Goal: Task Accomplishment & Management: Manage account settings

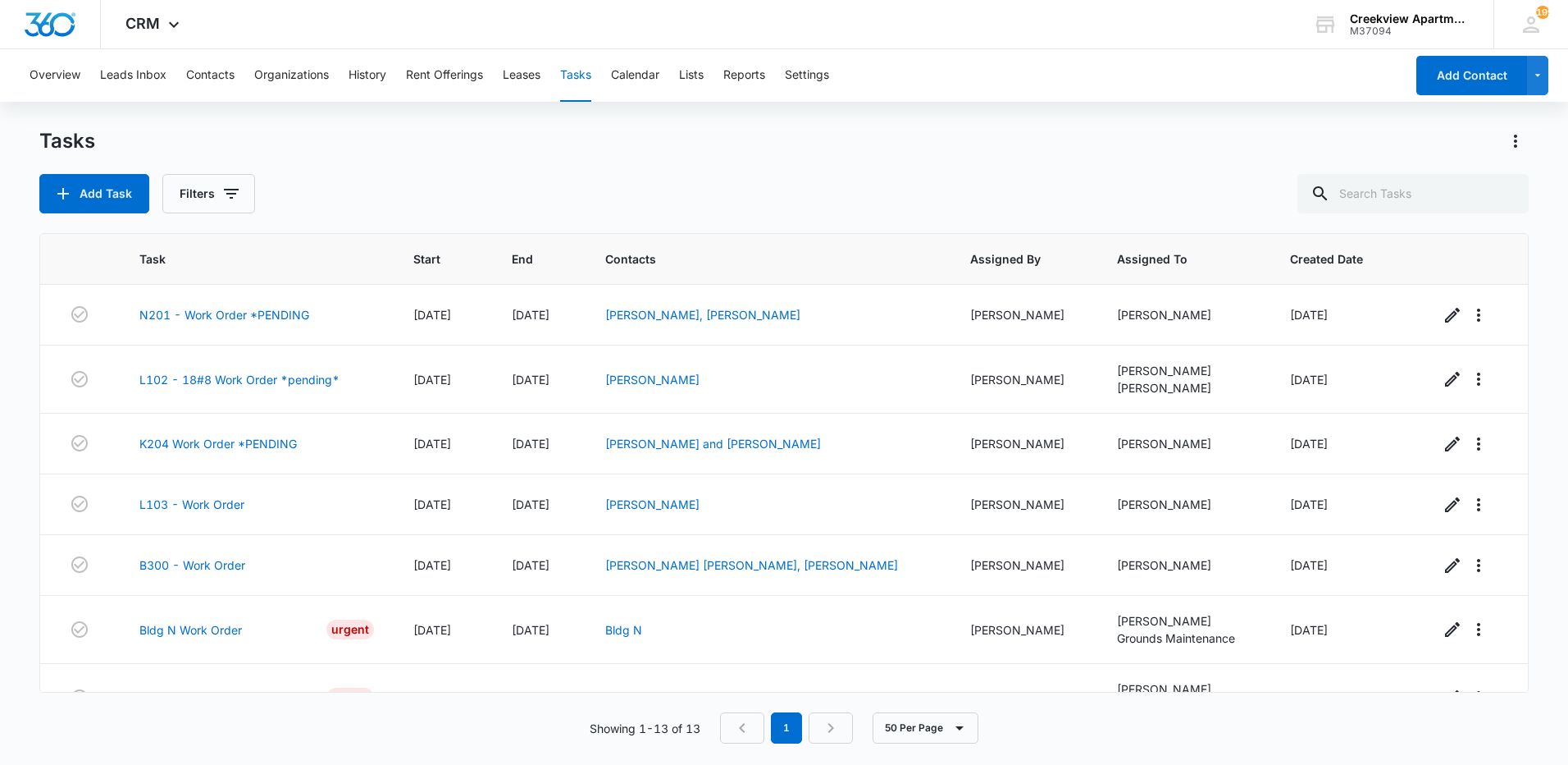
scroll to position [411, 0]
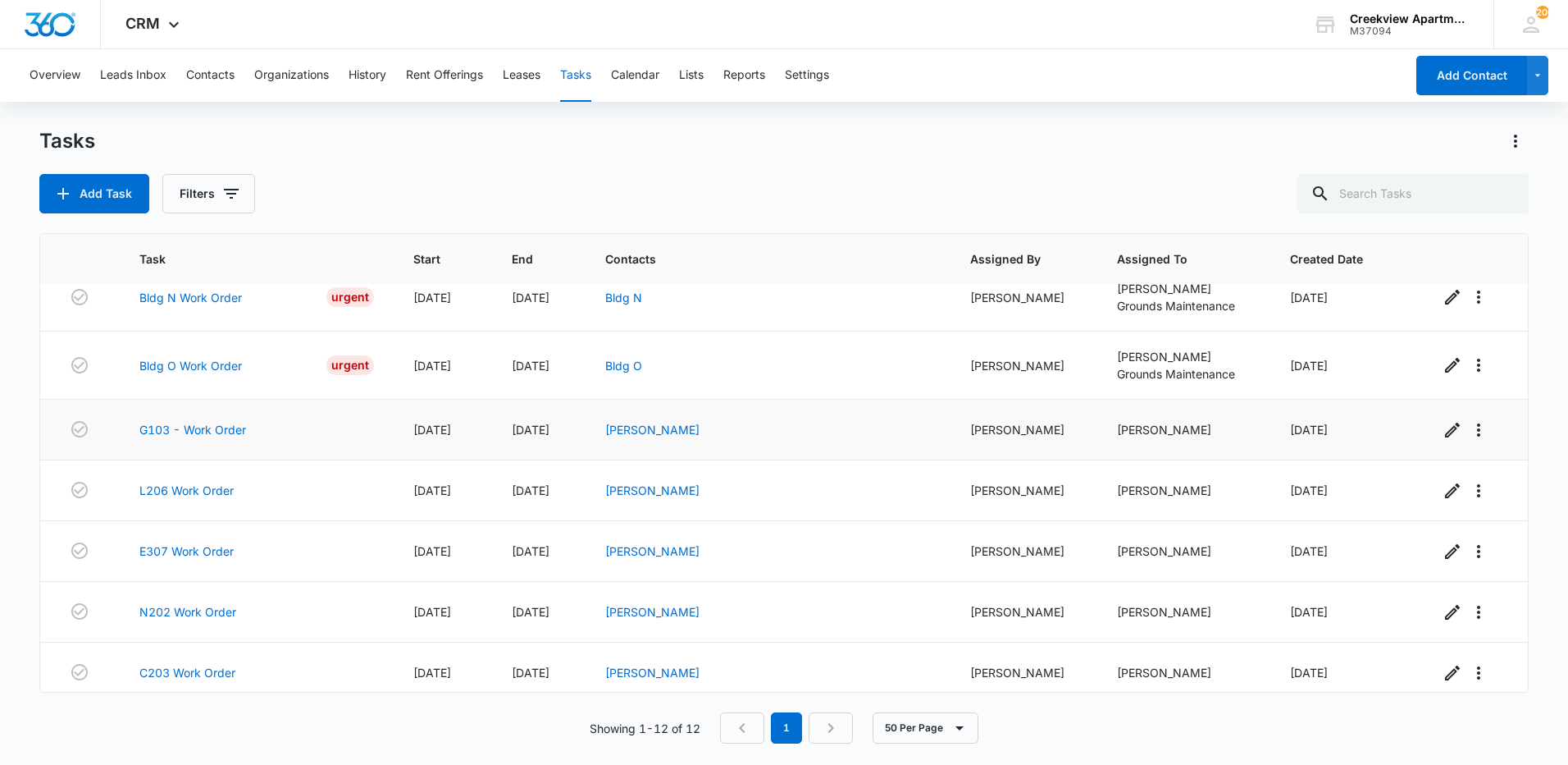
scroll to position [343, 0]
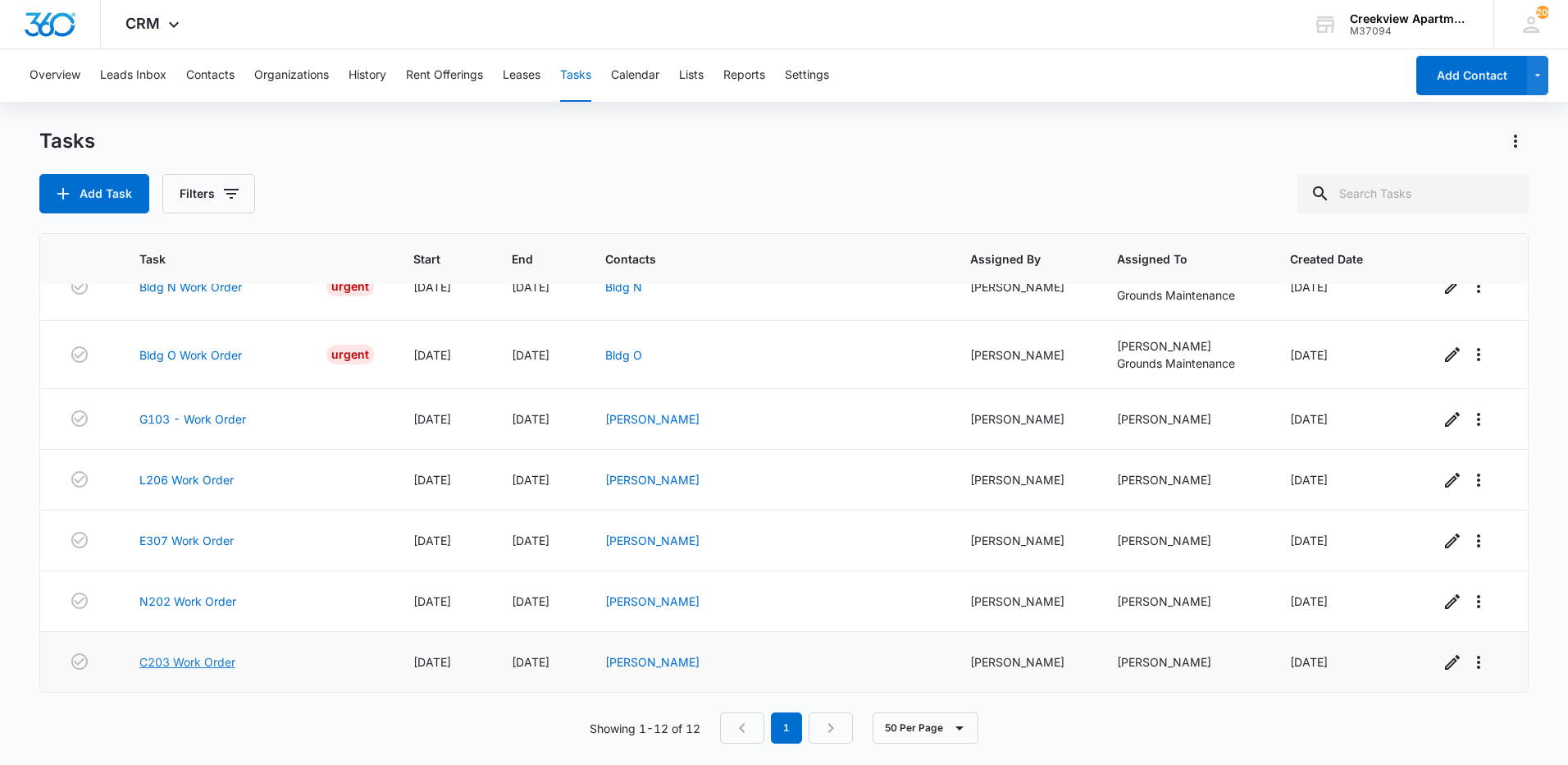
click at [179, 663] on link "C203 Work Order" at bounding box center [187, 662] width 96 height 17
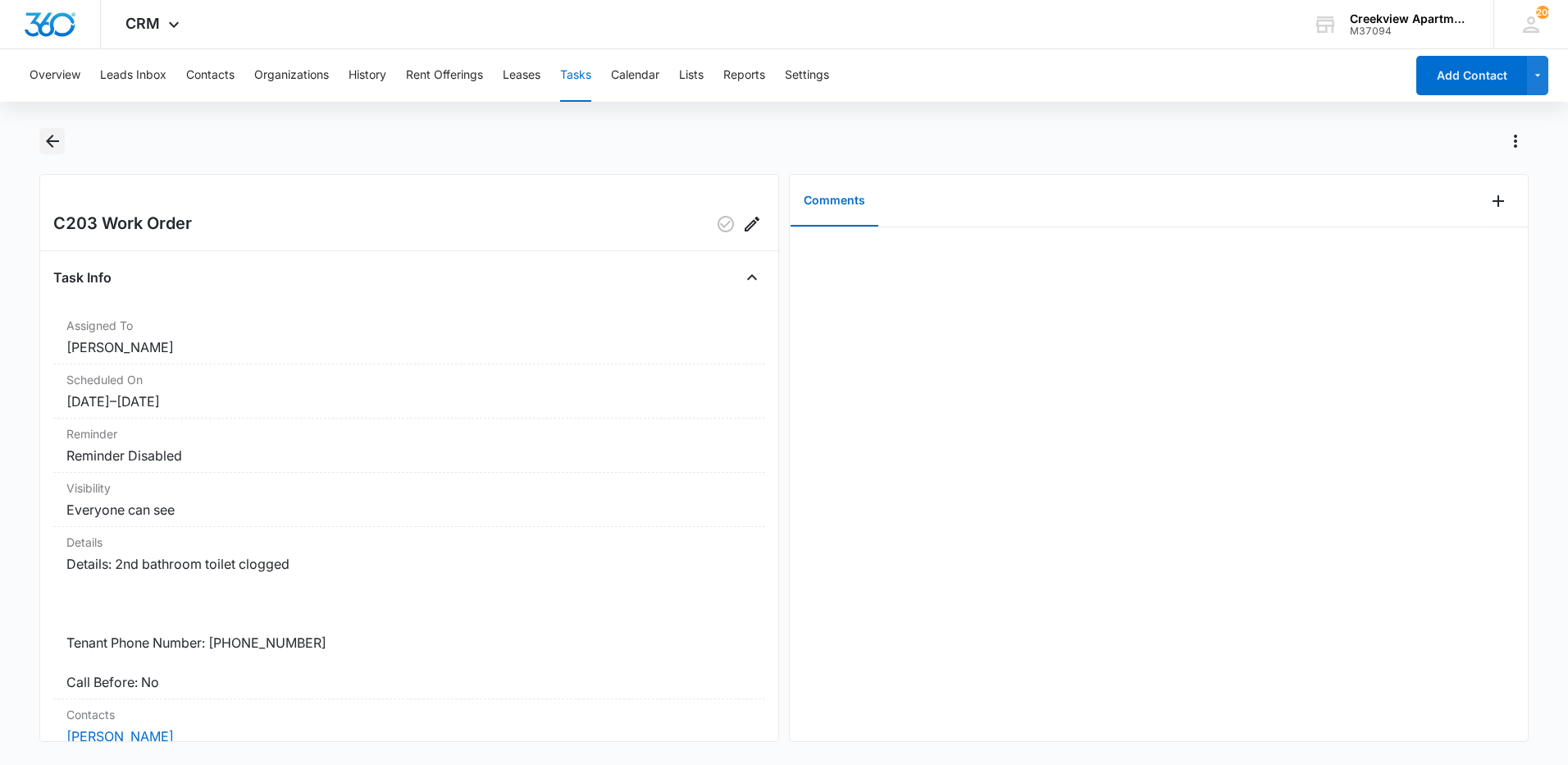
click at [44, 141] on icon "Back" at bounding box center [52, 141] width 20 height 20
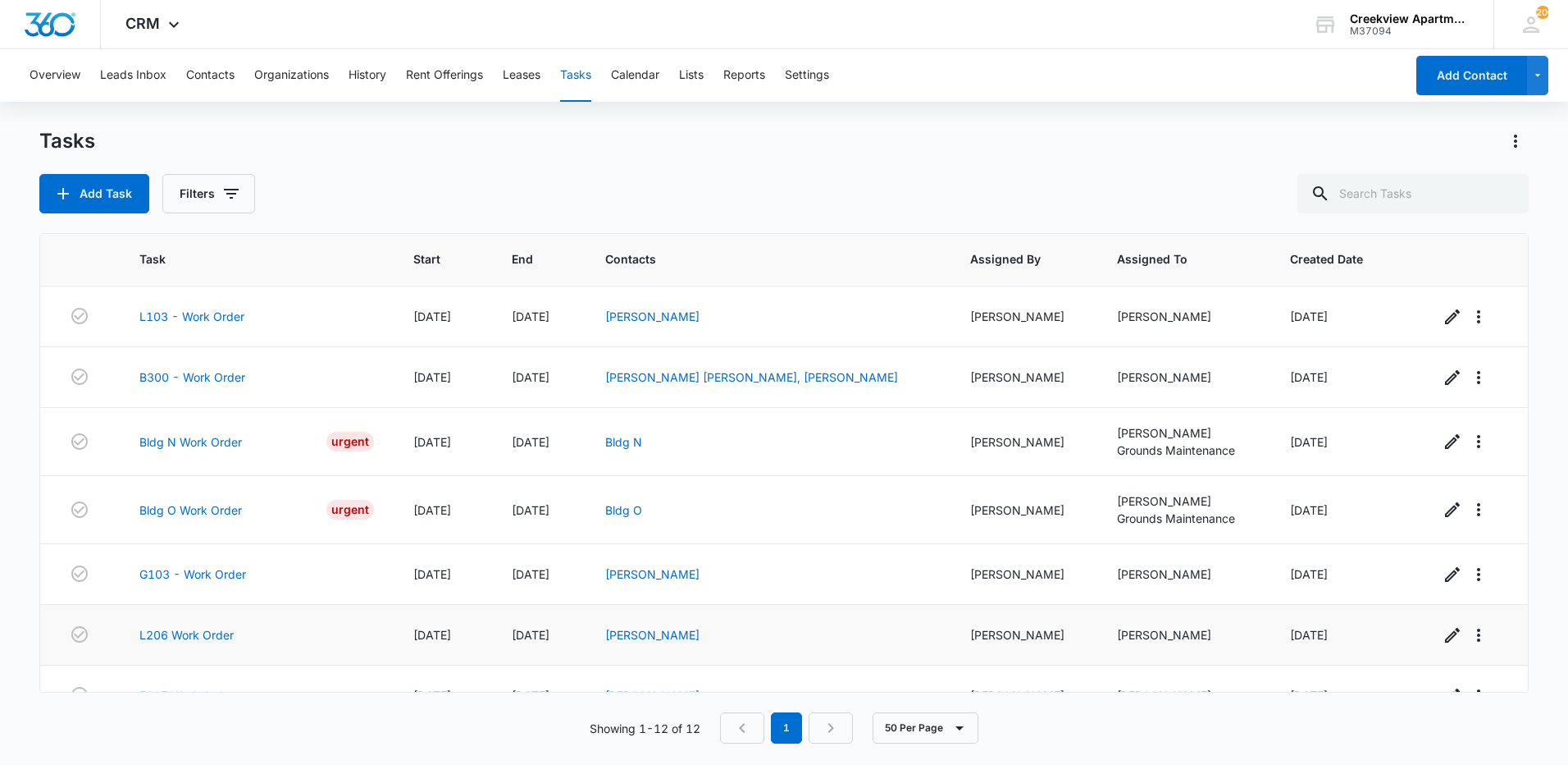
scroll to position [343, 0]
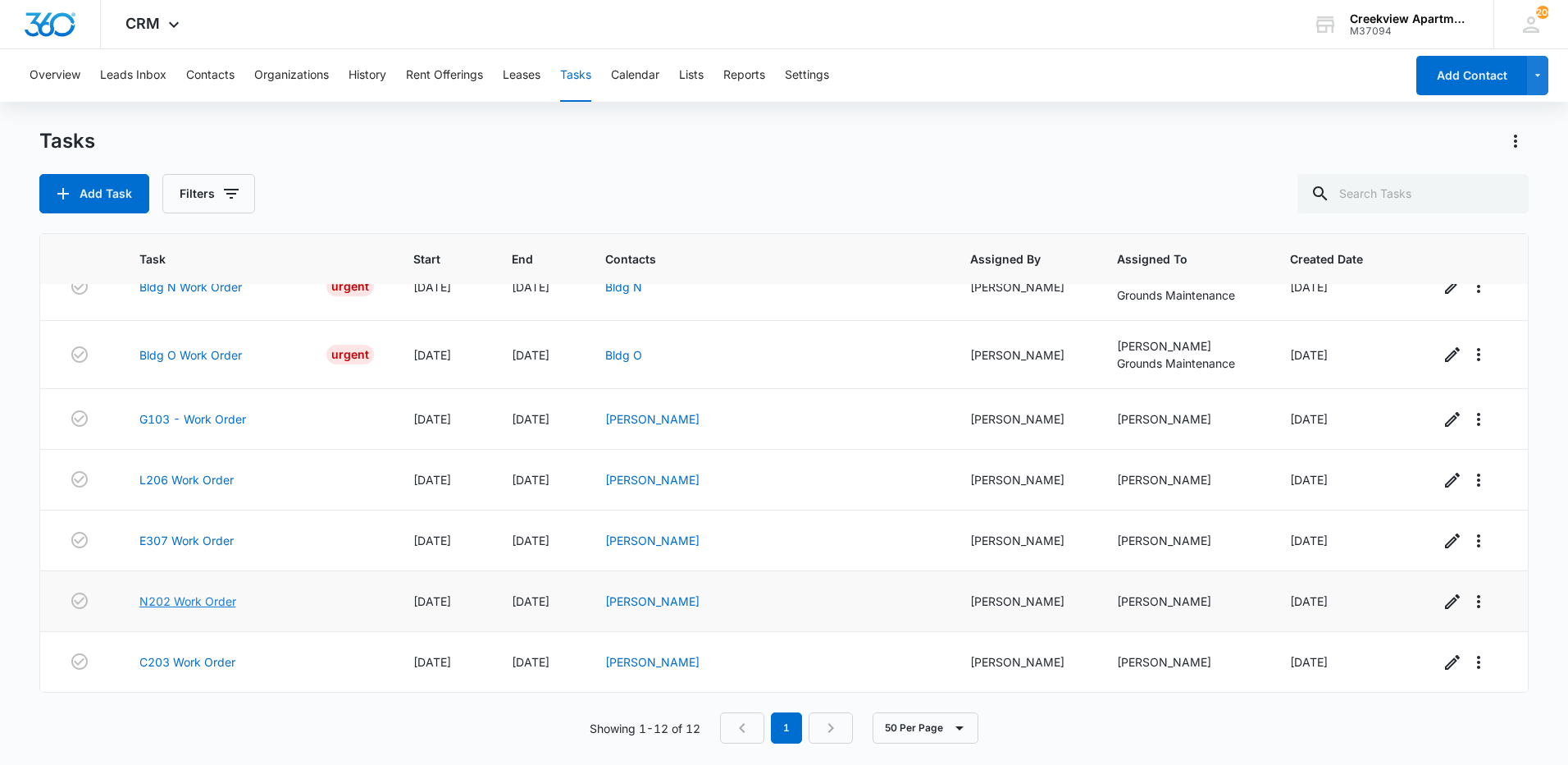
click at [176, 603] on link "N202 Work Order" at bounding box center [188, 601] width 97 height 17
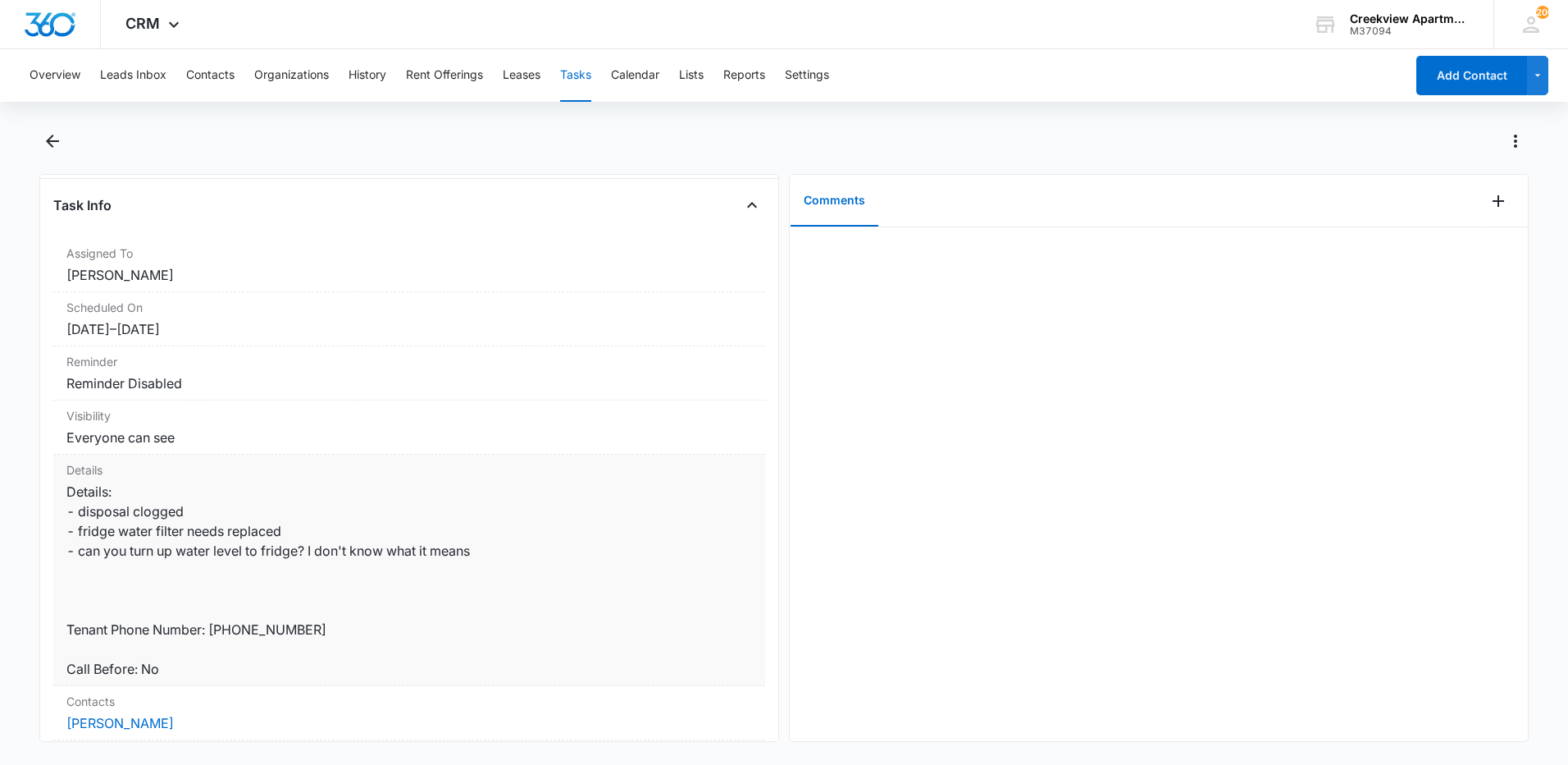
scroll to position [164, 0]
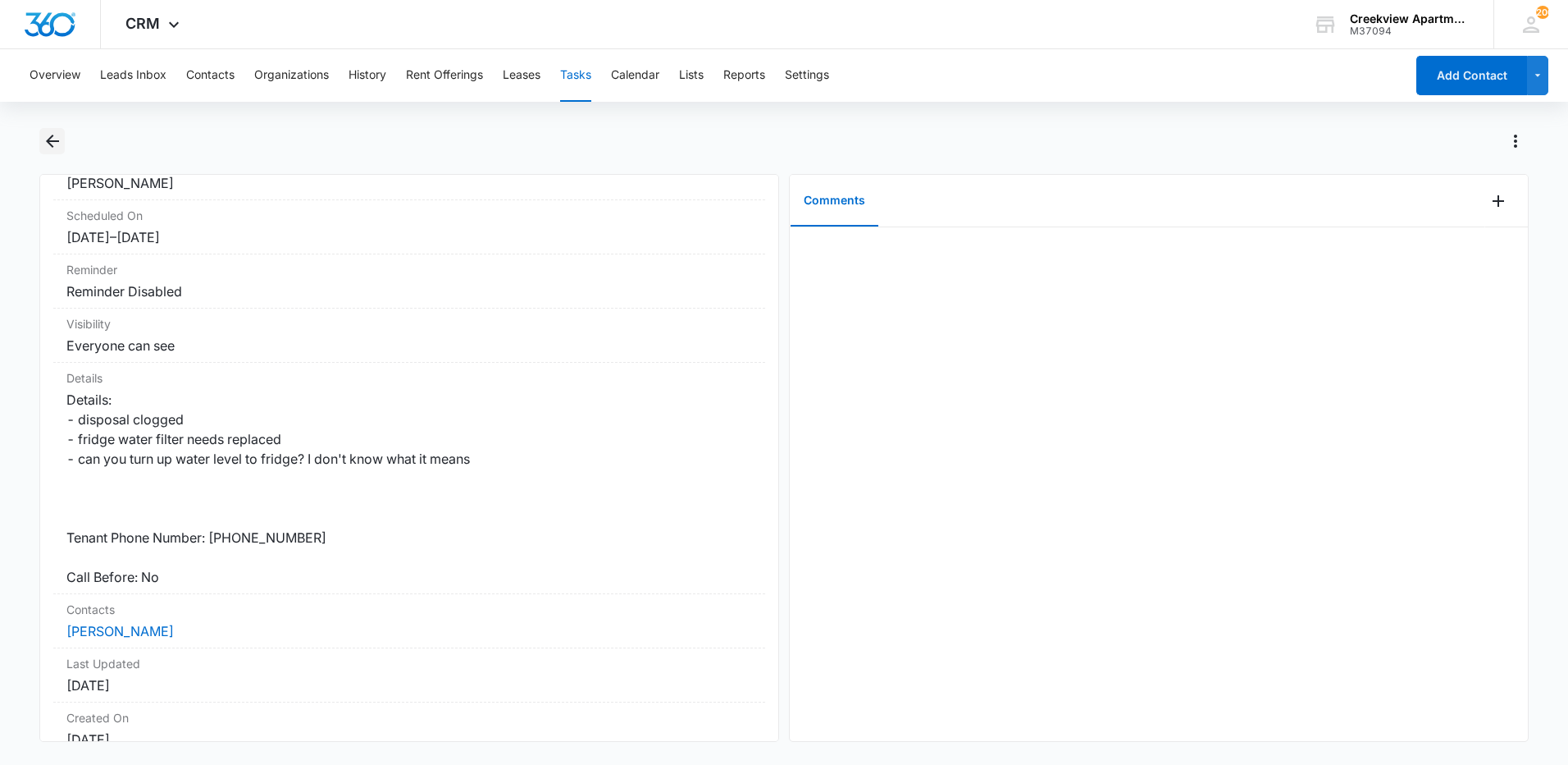
click at [48, 150] on icon "Back" at bounding box center [52, 141] width 20 height 20
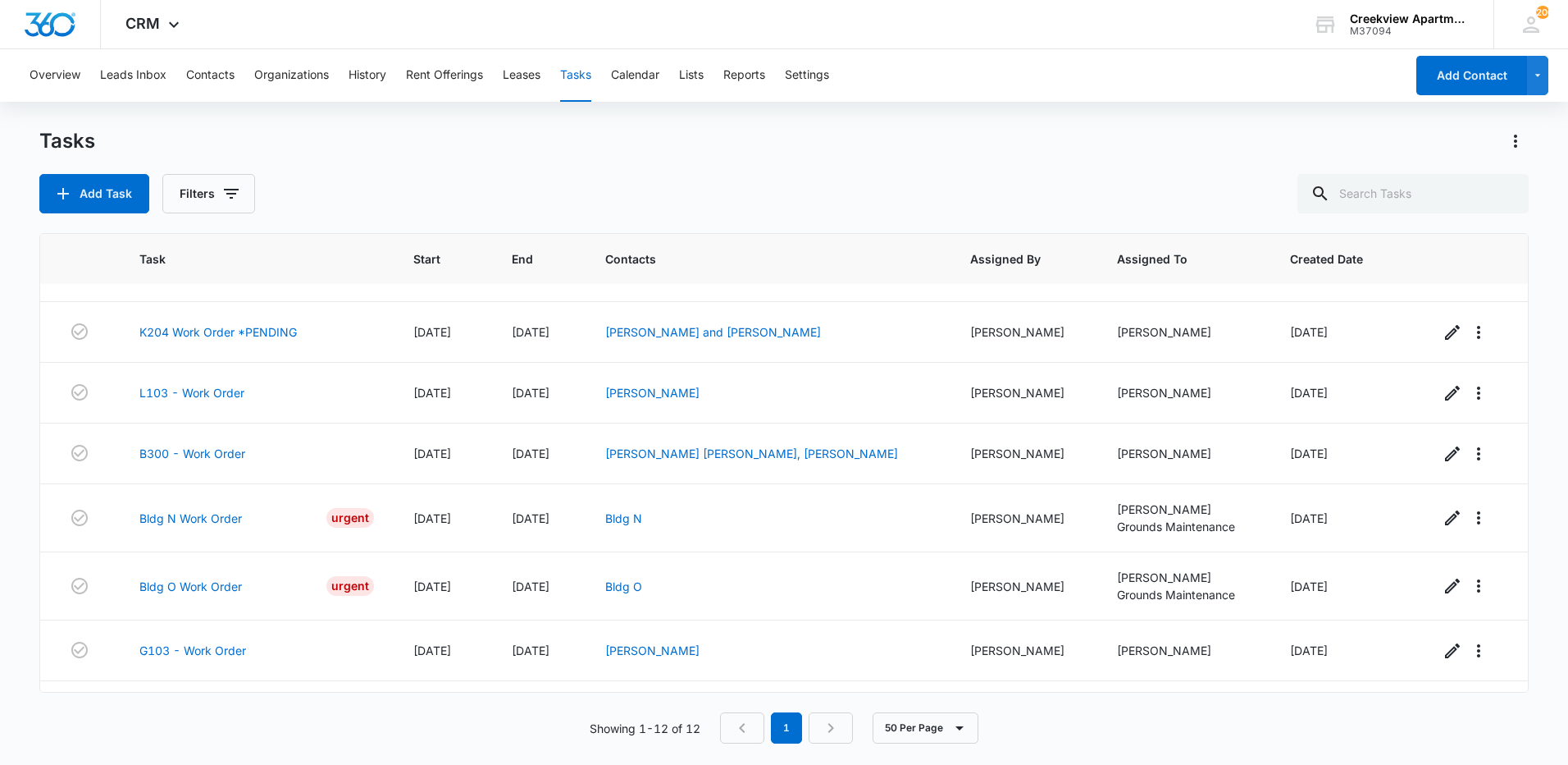
scroll to position [343, 0]
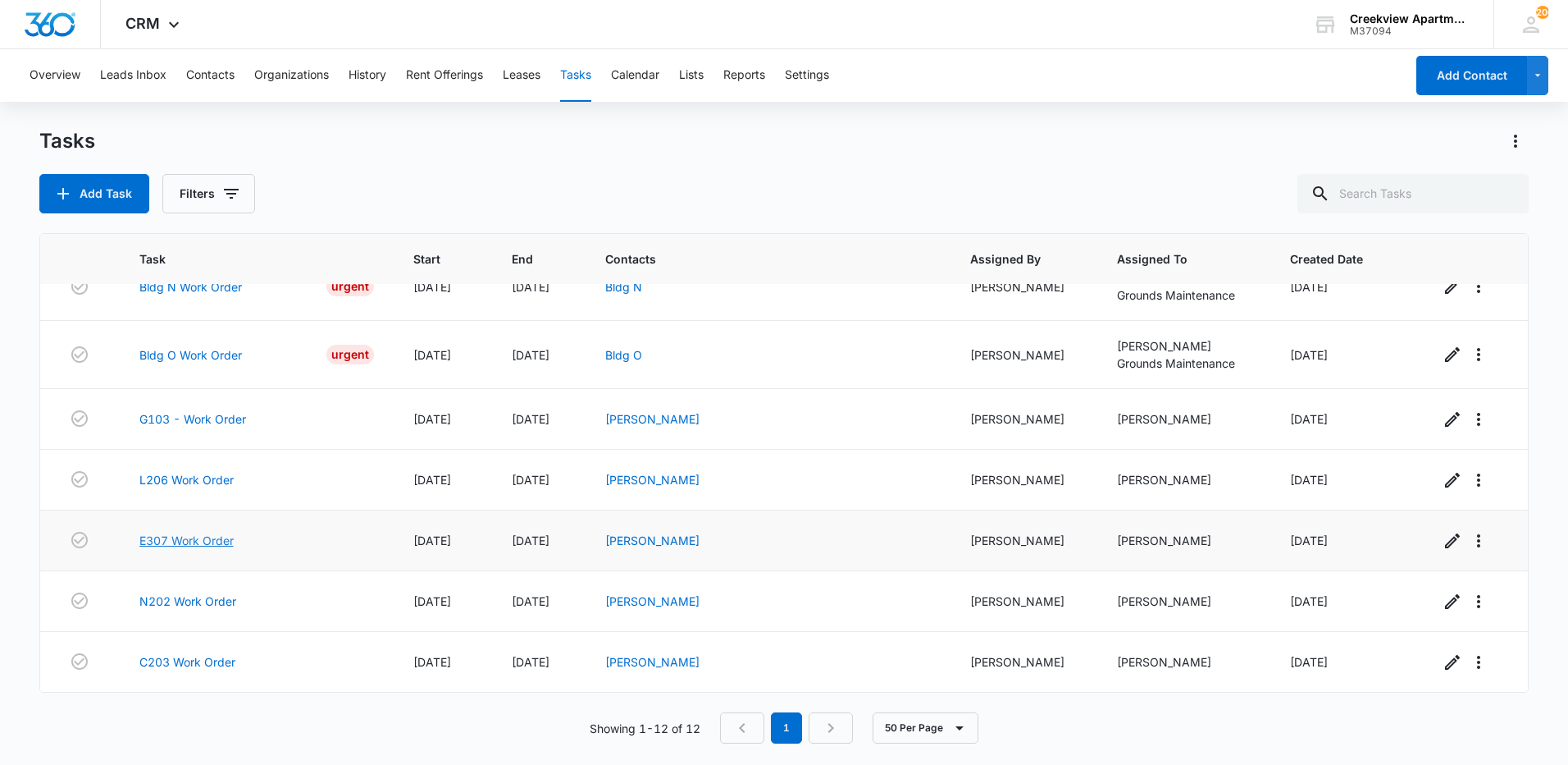
click at [211, 546] on link "E307 Work Order" at bounding box center [186, 541] width 94 height 17
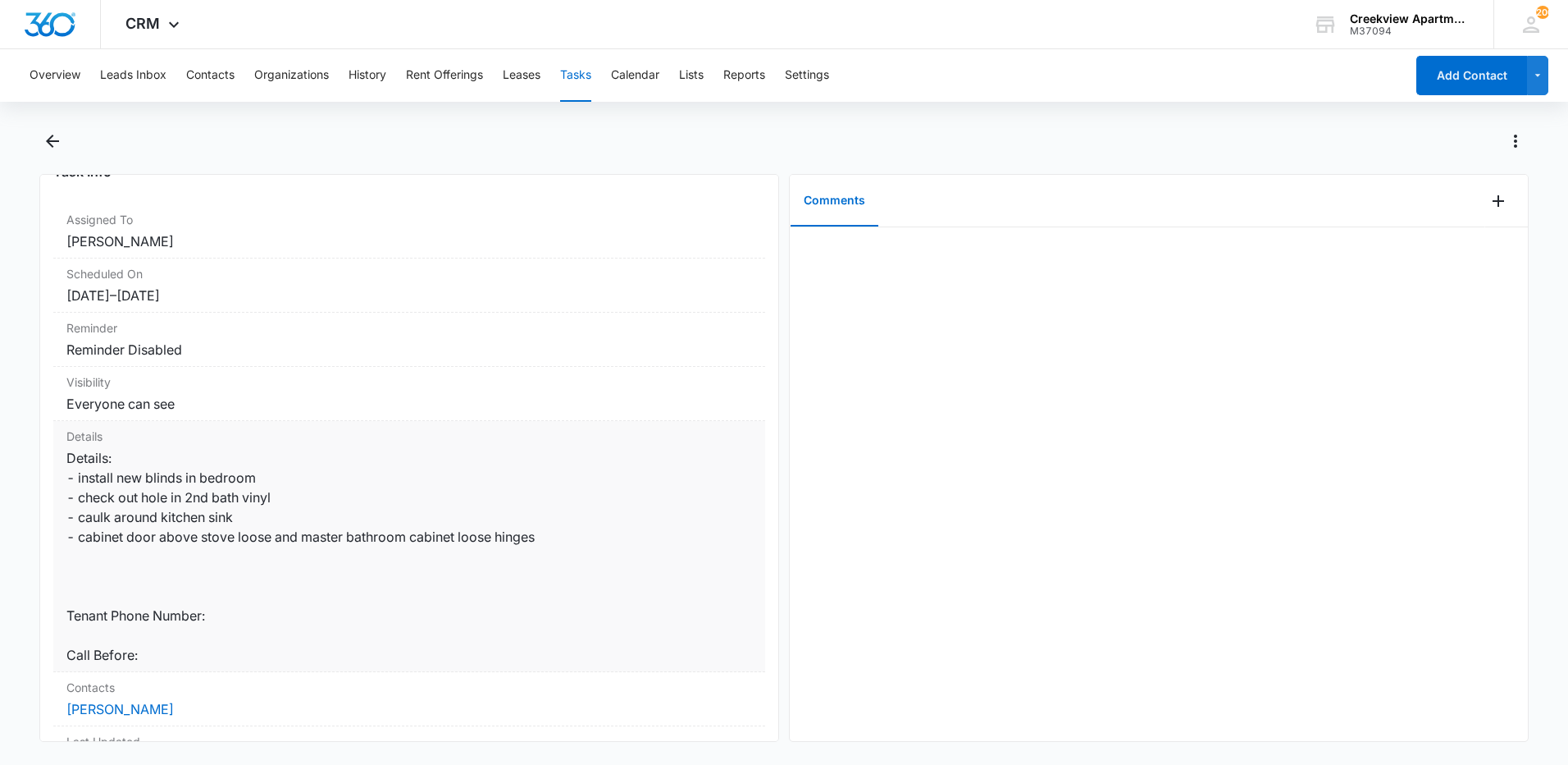
scroll to position [246, 0]
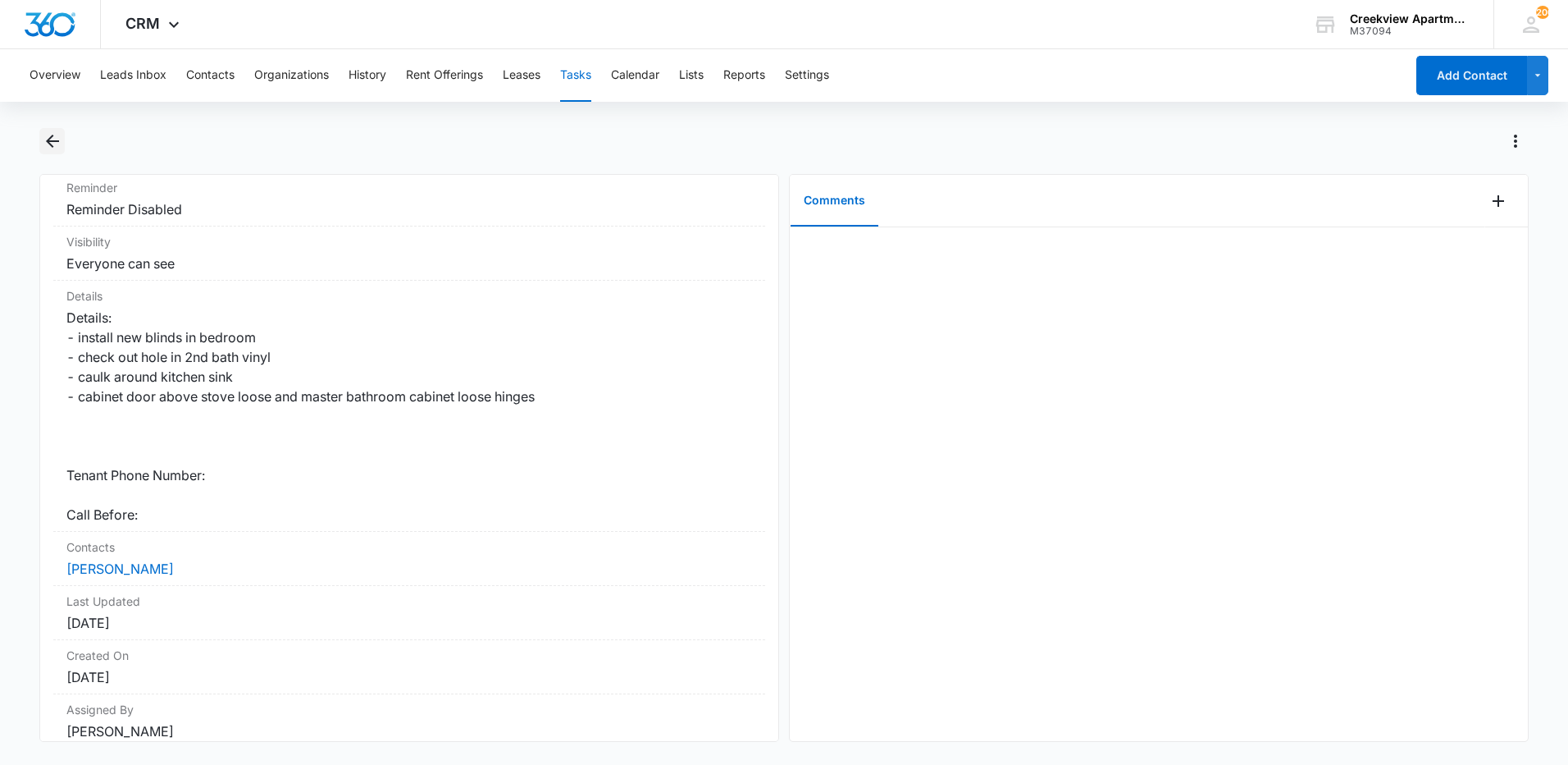
click at [59, 151] on button "Back" at bounding box center [52, 141] width 25 height 26
